Goal: Information Seeking & Learning: Compare options

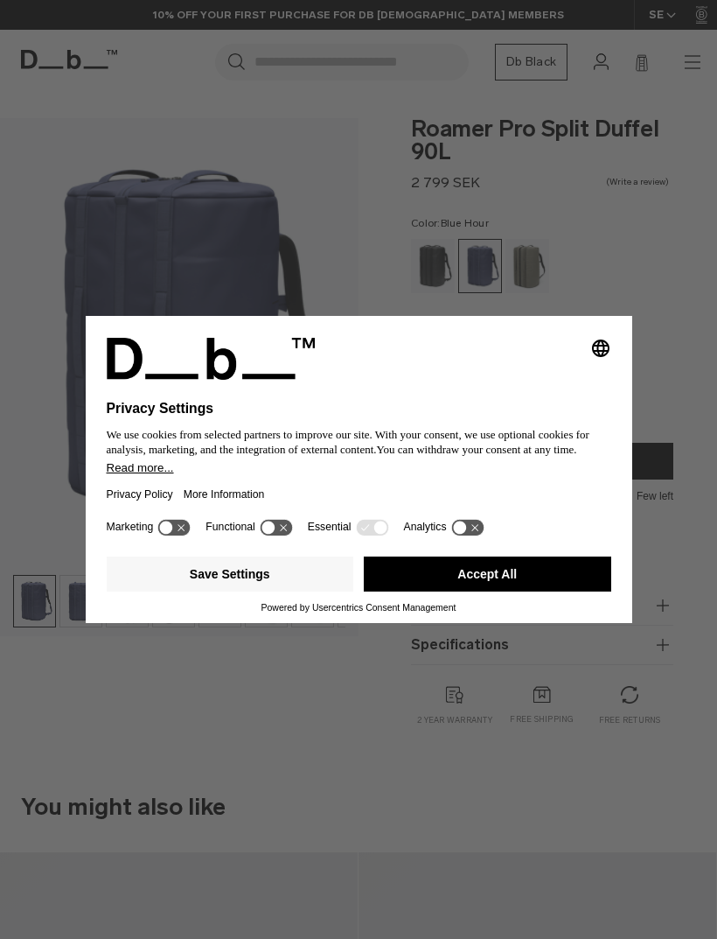
click at [480, 367] on div "Selecting an option will immediately change the language" at bounding box center [359, 359] width 505 height 42
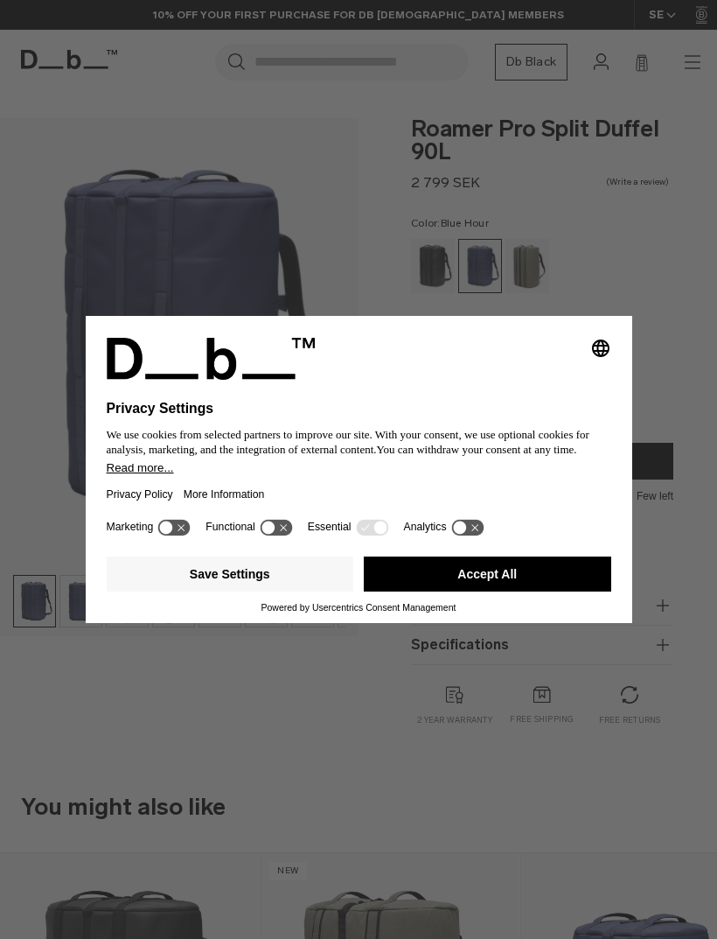
click at [291, 535] on icon at bounding box center [276, 527] width 32 height 17
click at [283, 534] on icon at bounding box center [276, 527] width 32 height 17
click at [294, 575] on button "Save Settings" at bounding box center [231, 573] width 248 height 35
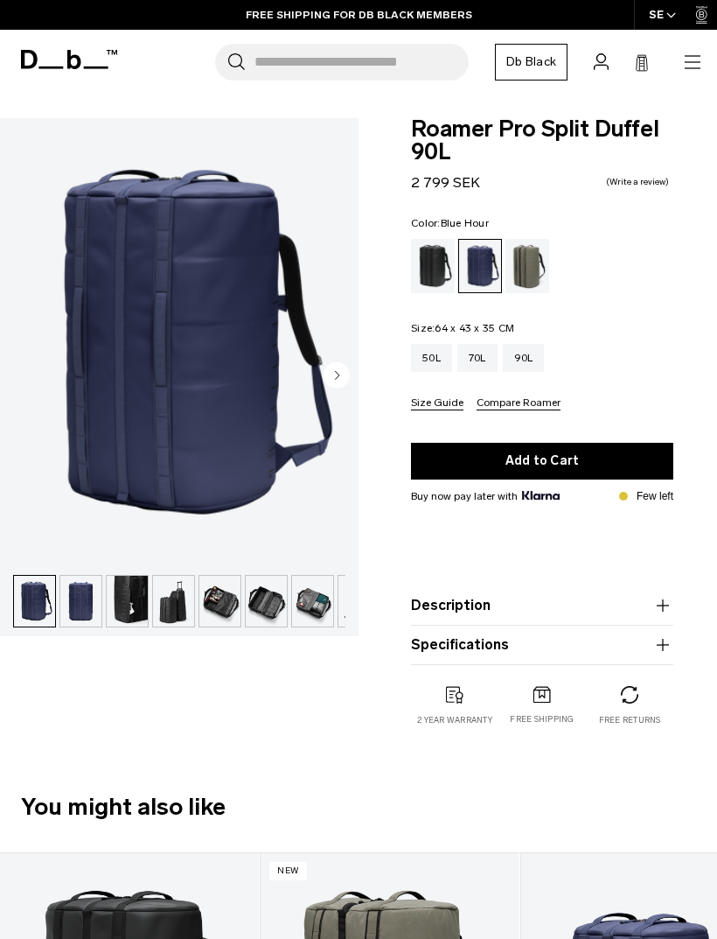
click at [429, 367] on div "50L" at bounding box center [431, 358] width 41 height 28
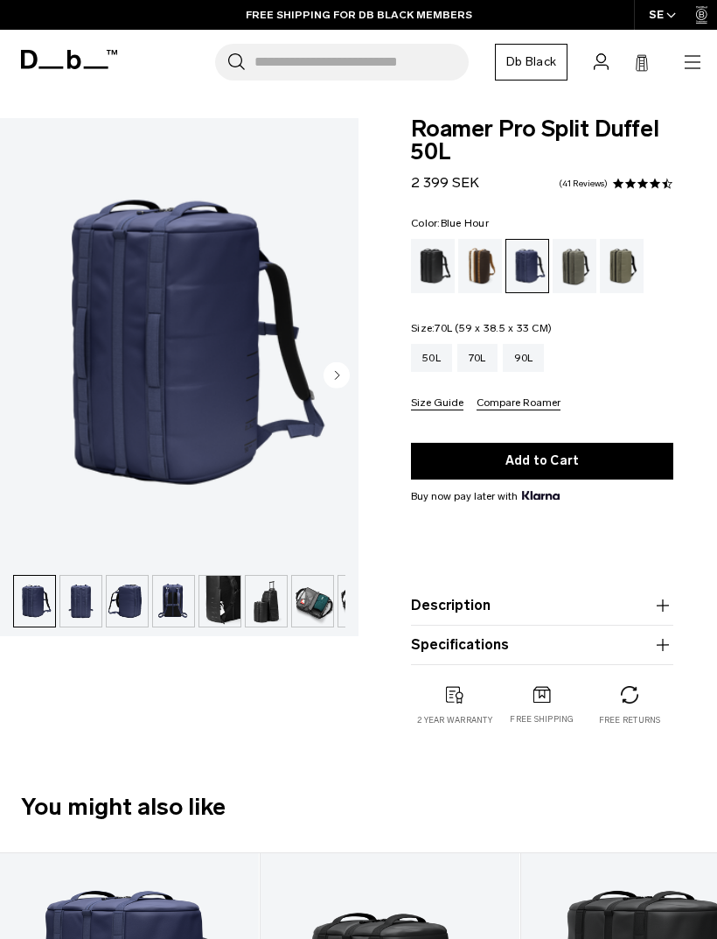
click at [481, 353] on div "70L" at bounding box center [477, 358] width 40 height 28
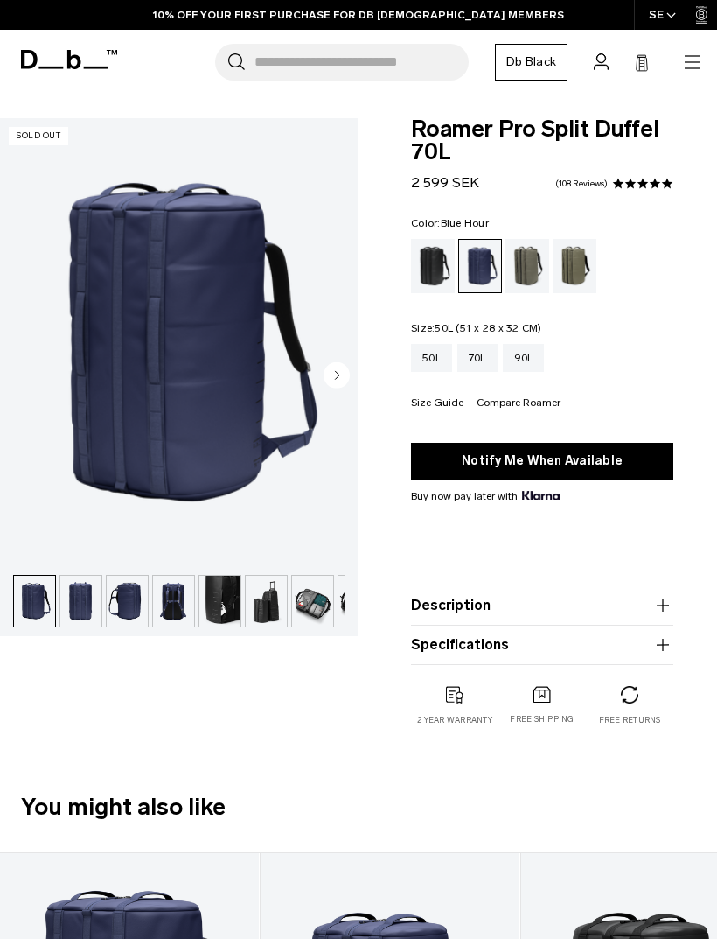
click at [435, 367] on div "50L" at bounding box center [431, 358] width 41 height 28
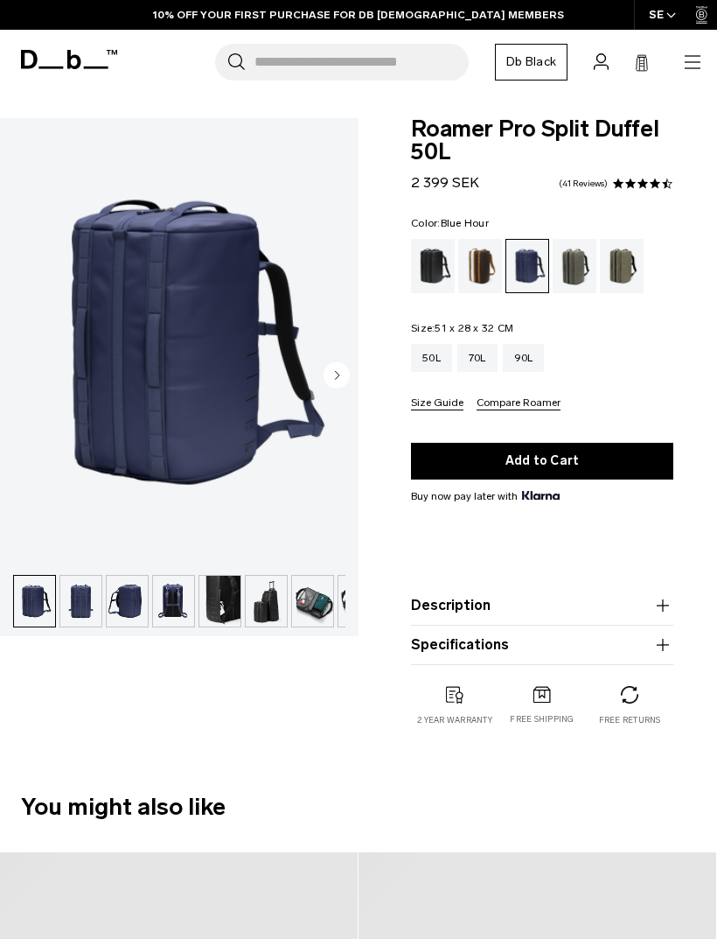
click at [329, 379] on circle "Next slide" at bounding box center [337, 375] width 26 height 26
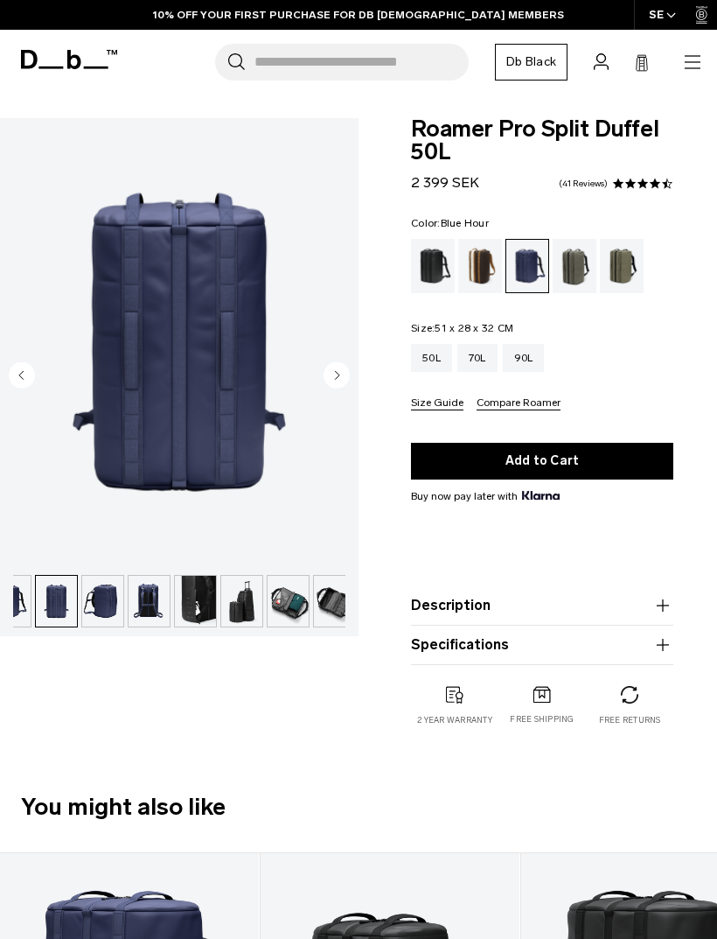
scroll to position [0, 46]
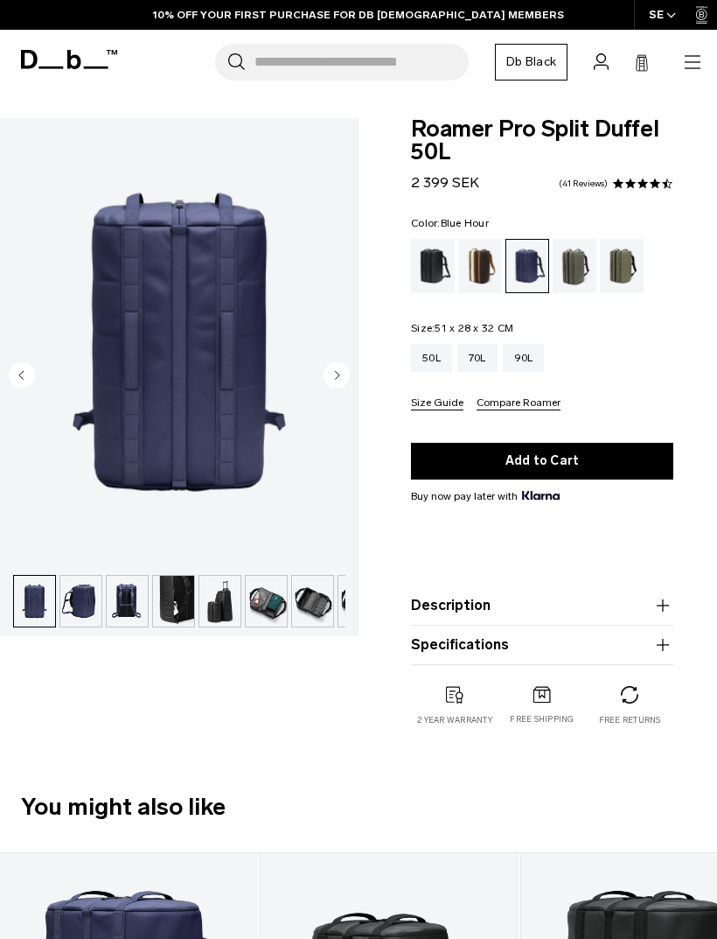
click at [335, 380] on circle "Next slide" at bounding box center [337, 375] width 26 height 26
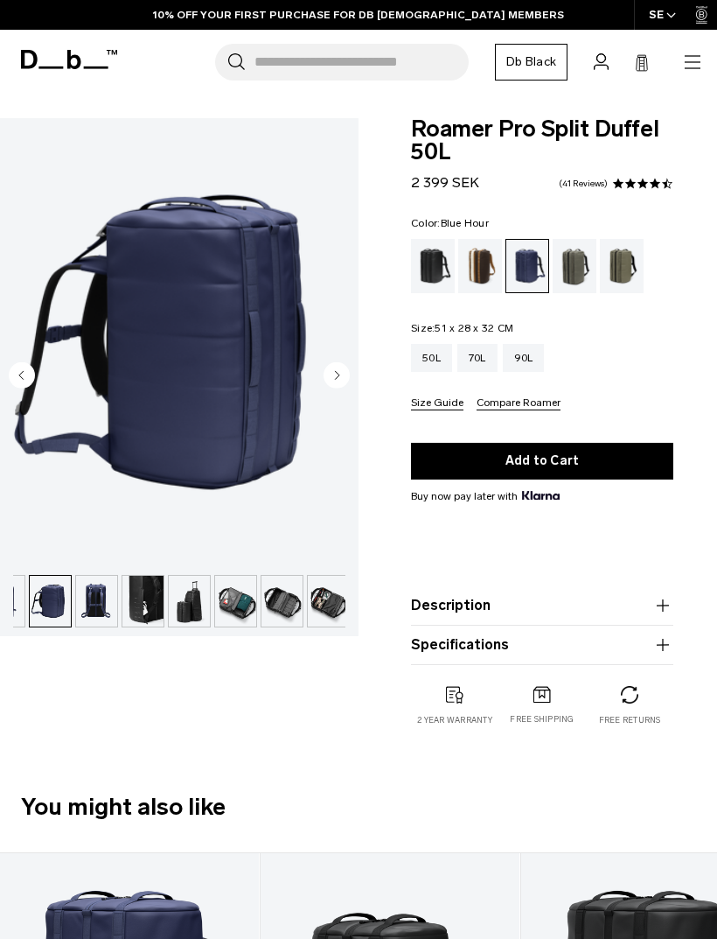
scroll to position [0, 81]
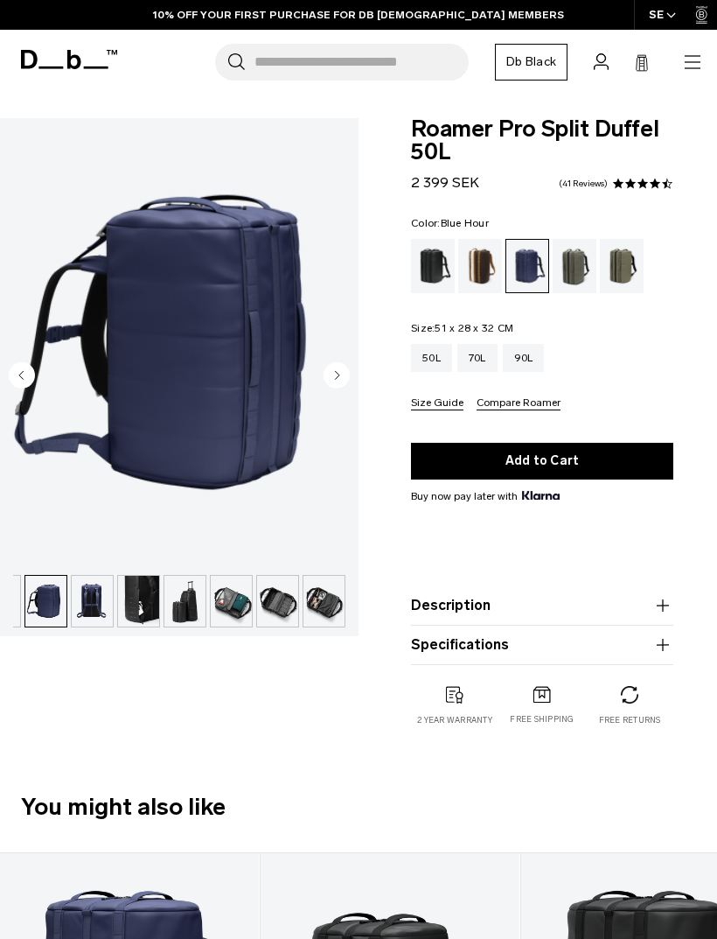
click at [342, 372] on circle "Next slide" at bounding box center [337, 375] width 26 height 26
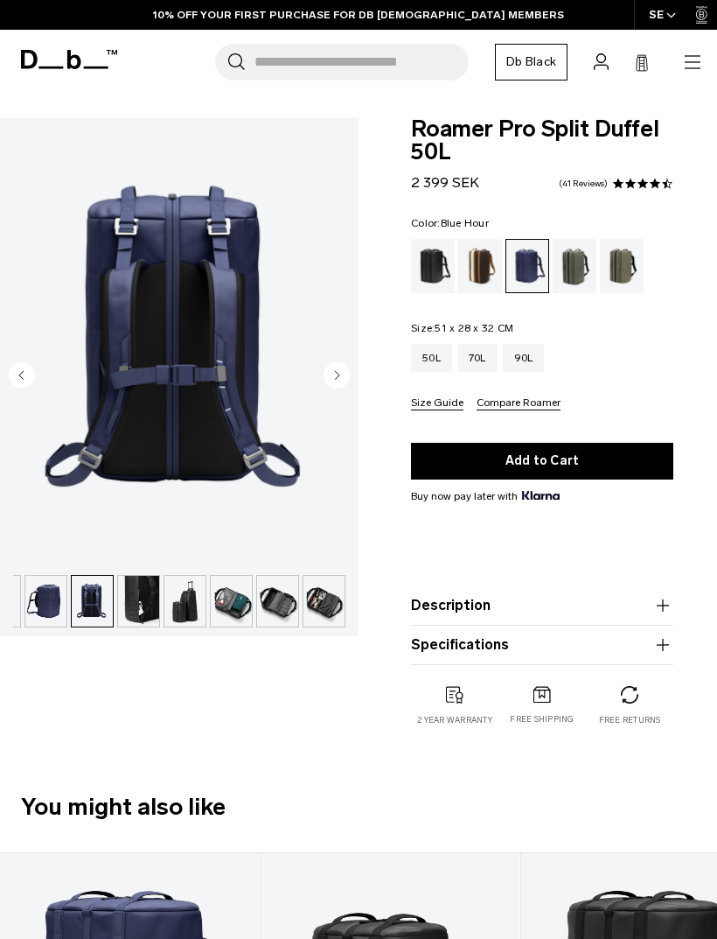
click at [343, 362] on icon "Next slide" at bounding box center [337, 375] width 26 height 26
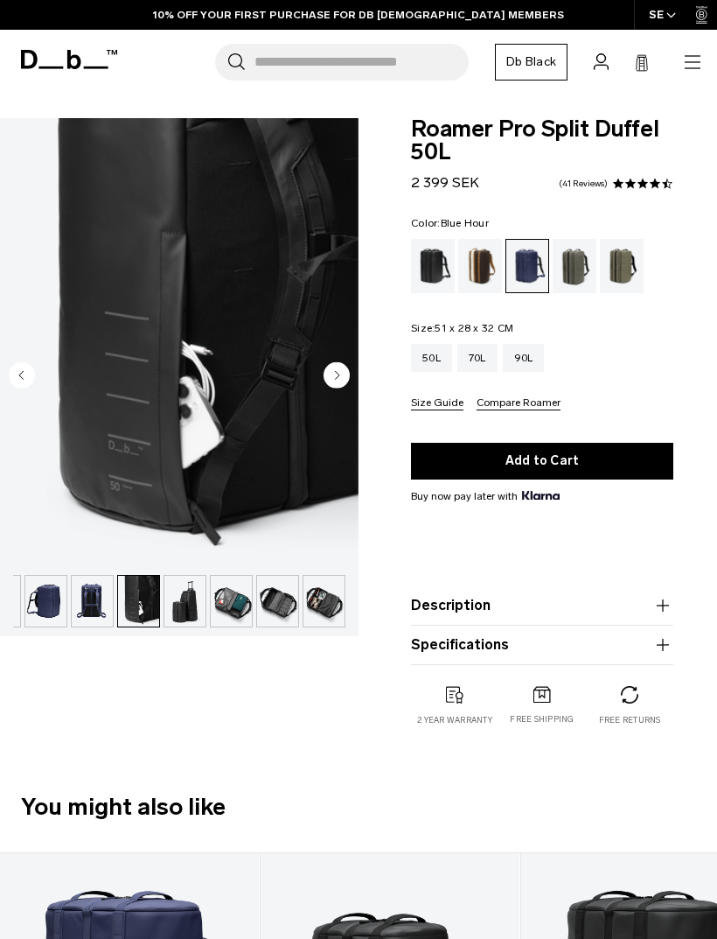
click at [340, 390] on button "Next slide" at bounding box center [337, 377] width 26 height 30
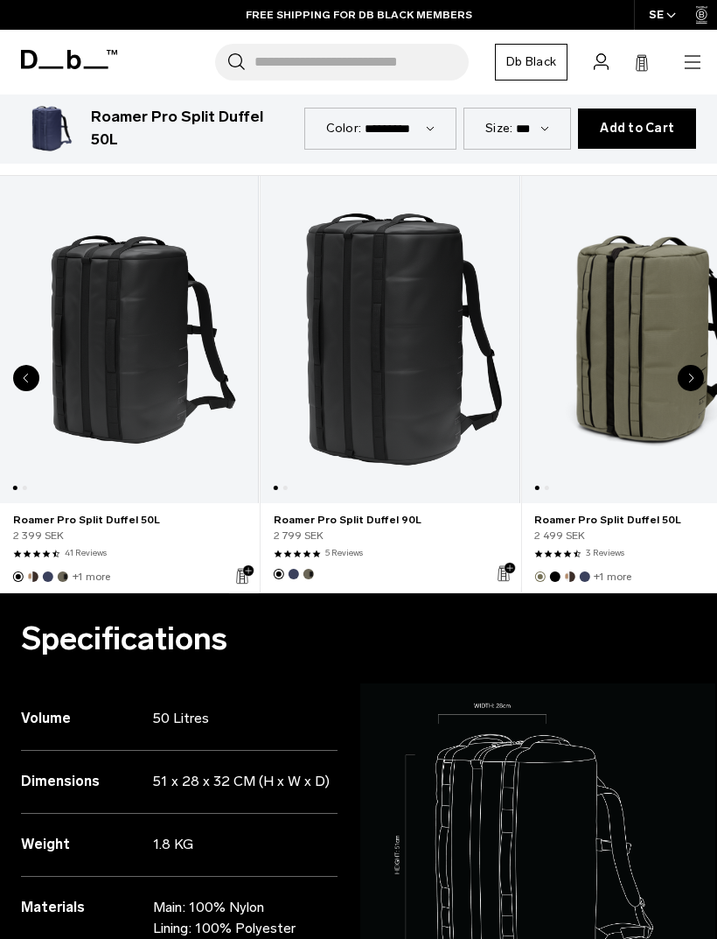
scroll to position [679, 0]
